Goal: Task Accomplishment & Management: Use online tool/utility

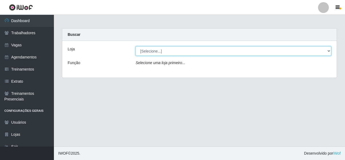
click at [155, 53] on select "[Selecione...] Rede Econômico - Malvinas Rede Econômico - Prata" at bounding box center [234, 50] width 196 height 9
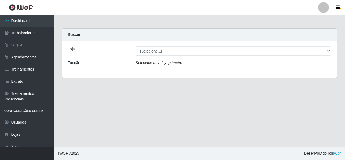
click at [157, 111] on main "Carregando... Buscar Loja [Selecione...] Rede Econômico - Malvinas Rede Econômi…" at bounding box center [199, 81] width 291 height 132
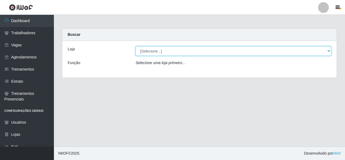
click at [166, 55] on select "[Selecione...] Rede Econômico - Malvinas Rede Econômico - Prata" at bounding box center [234, 50] width 196 height 9
select select "194"
click at [136, 46] on select "[Selecione...] Rede Econômico - Malvinas Rede Econômico - Prata" at bounding box center [234, 50] width 196 height 9
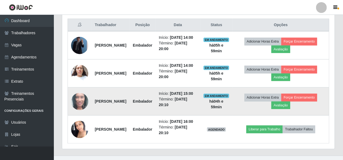
scroll to position [182, 0]
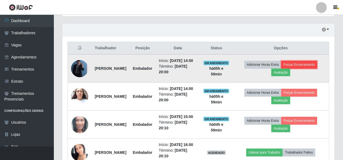
click at [304, 68] on button "Forçar Encerramento" at bounding box center [300, 65] width 36 height 8
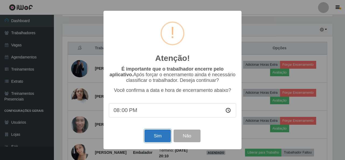
click at [152, 135] on button "Sim" at bounding box center [157, 136] width 26 height 13
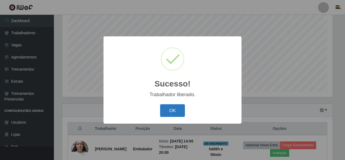
click at [168, 105] on button "OK" at bounding box center [172, 110] width 25 height 13
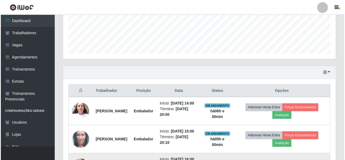
scroll to position [202, 0]
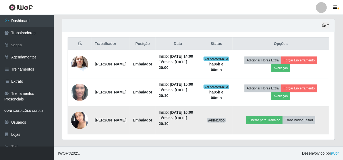
drag, startPoint x: 94, startPoint y: 113, endPoint x: 131, endPoint y: 119, distance: 37.4
click at [130, 119] on td "[PERSON_NAME]" at bounding box center [111, 120] width 38 height 28
copy strong "[PERSON_NAME]"
click at [315, 118] on button "Trabalhador Faltou" at bounding box center [299, 120] width 33 height 8
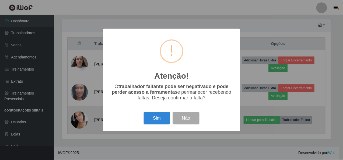
scroll to position [112, 271]
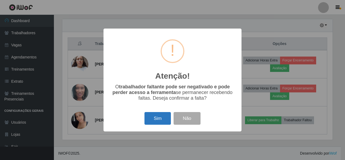
click at [161, 120] on button "Sim" at bounding box center [157, 118] width 26 height 13
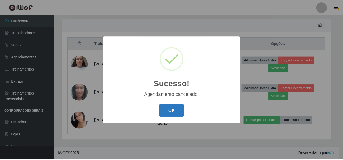
scroll to position [168, 0]
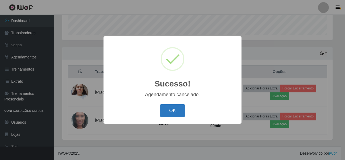
click at [165, 114] on button "OK" at bounding box center [172, 110] width 25 height 13
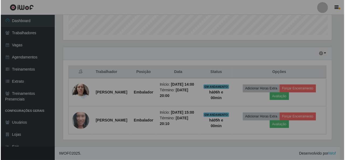
scroll to position [112, 273]
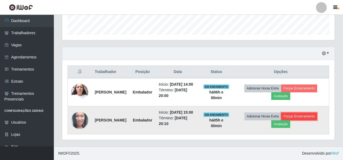
click at [297, 113] on button "Forçar Encerramento" at bounding box center [300, 117] width 36 height 8
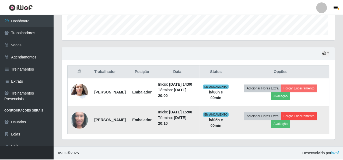
scroll to position [112, 271]
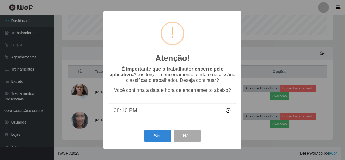
click at [125, 112] on input "20:10" at bounding box center [172, 110] width 127 height 14
type input "20:00"
click at [158, 136] on button "Sim" at bounding box center [157, 136] width 26 height 13
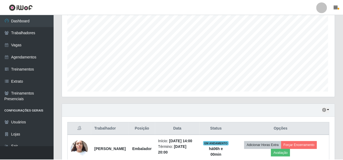
scroll to position [0, 0]
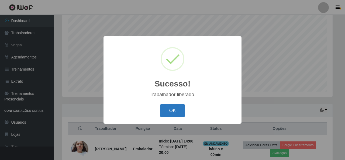
click at [178, 109] on button "OK" at bounding box center [172, 110] width 25 height 13
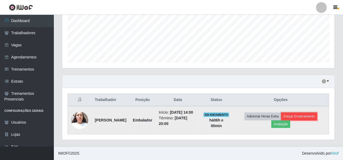
click at [303, 116] on button "Forçar Encerramento" at bounding box center [300, 117] width 36 height 8
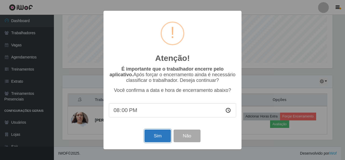
click at [153, 136] on button "Sim" at bounding box center [157, 136] width 26 height 13
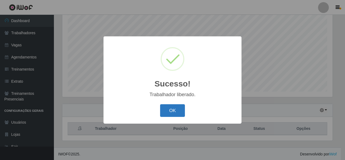
click at [165, 115] on button "OK" at bounding box center [172, 110] width 25 height 13
